Goal: Information Seeking & Learning: Learn about a topic

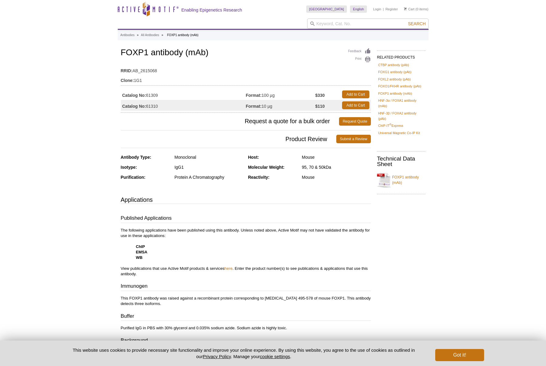
scroll to position [1, 0]
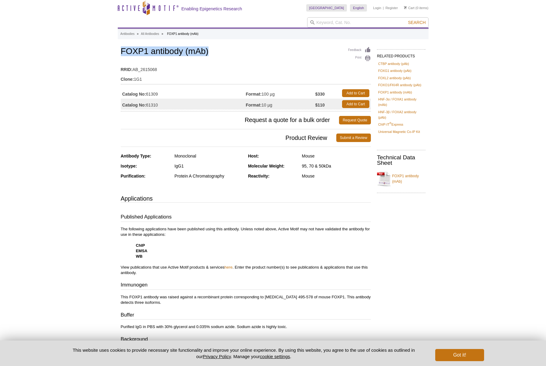
drag, startPoint x: 207, startPoint y: 52, endPoint x: 137, endPoint y: 56, distance: 70.0
click at [118, 51] on div "Feedback Print FOXP1 antibody (mAb) RRID: AB_2615068 Clone: 1G1 Catalog No: 613…" at bounding box center [244, 276] width 253 height 461
copy h1 "FOXP1 antibody (mAb)"
click at [157, 89] on td "Catalog No: 61309" at bounding box center [183, 93] width 125 height 11
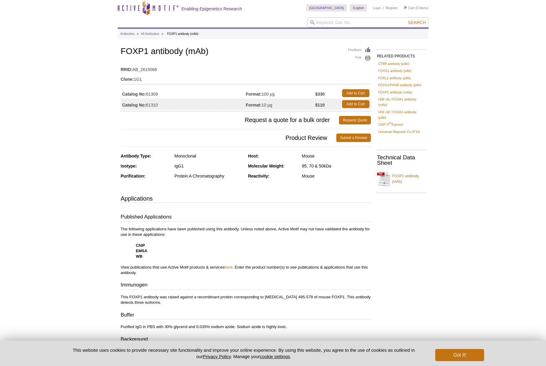
copy td "61309"
drag, startPoint x: 235, startPoint y: 90, endPoint x: 241, endPoint y: 89, distance: 5.5
click at [246, 89] on td "Format: 100 µg" at bounding box center [280, 93] width 69 height 11
drag, startPoint x: 232, startPoint y: 89, endPoint x: 248, endPoint y: 96, distance: 18.1
click at [246, 89] on td "Format: 100 µg" at bounding box center [280, 93] width 69 height 11
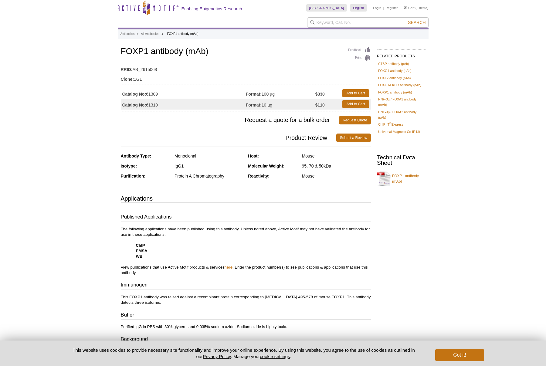
copy td "100 µg"
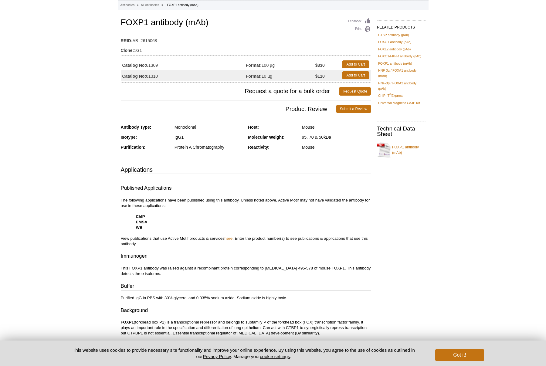
scroll to position [32, 0]
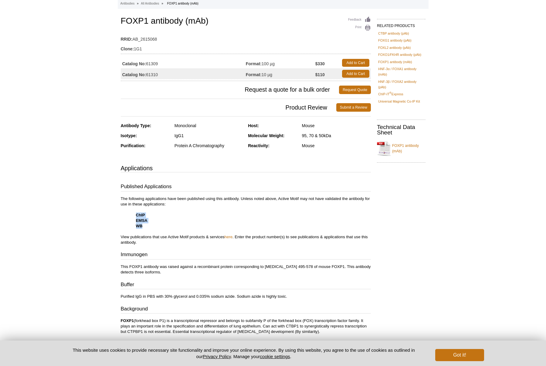
copy p "ChIP EMSA WB"
drag, startPoint x: 148, startPoint y: 217, endPoint x: 138, endPoint y: 204, distance: 16.5
click at [135, 204] on p "The following applications have been published using this antibody. Unless note…" at bounding box center [246, 220] width 250 height 49
